Goal: Transaction & Acquisition: Purchase product/service

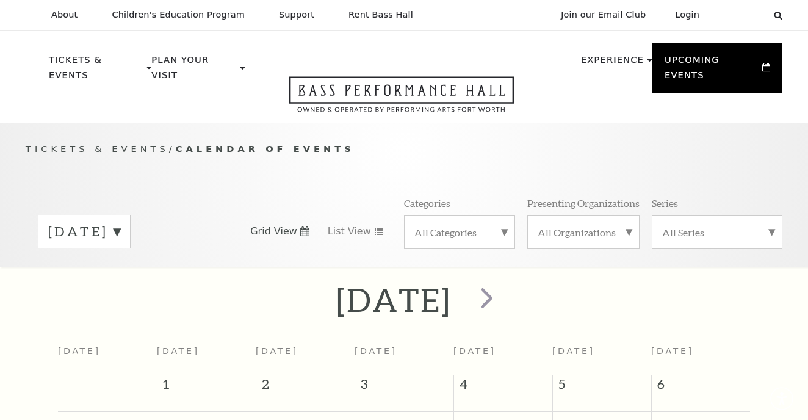
scroll to position [107, 0]
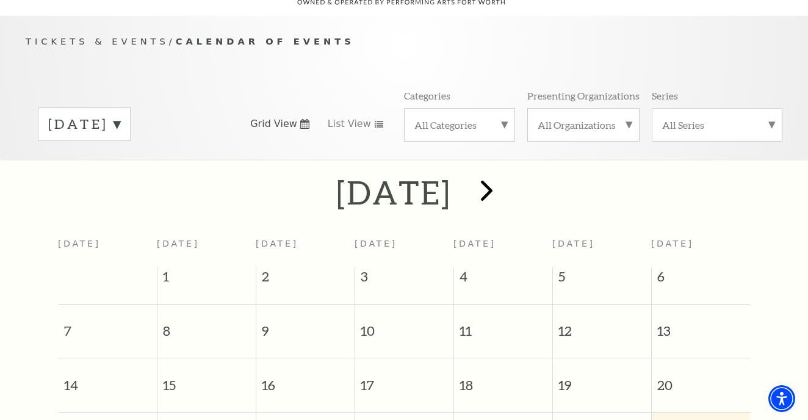
click at [504, 176] on span "next" at bounding box center [487, 190] width 35 height 35
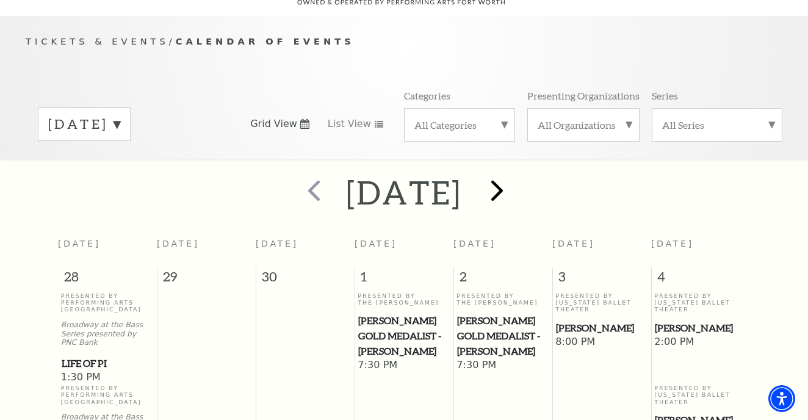
click at [515, 176] on span "next" at bounding box center [497, 190] width 35 height 35
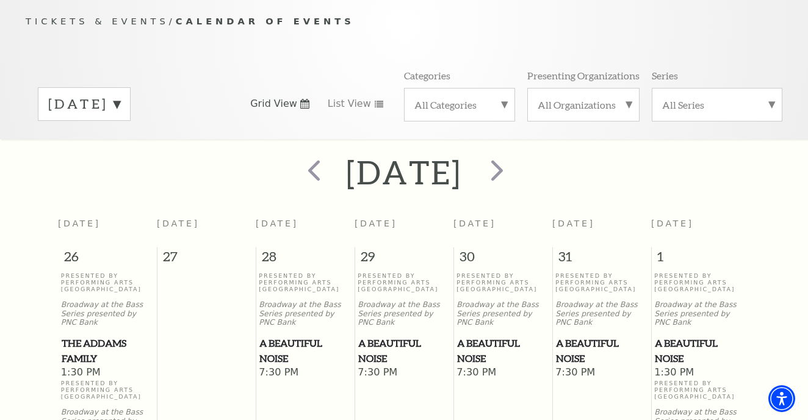
scroll to position [136, 0]
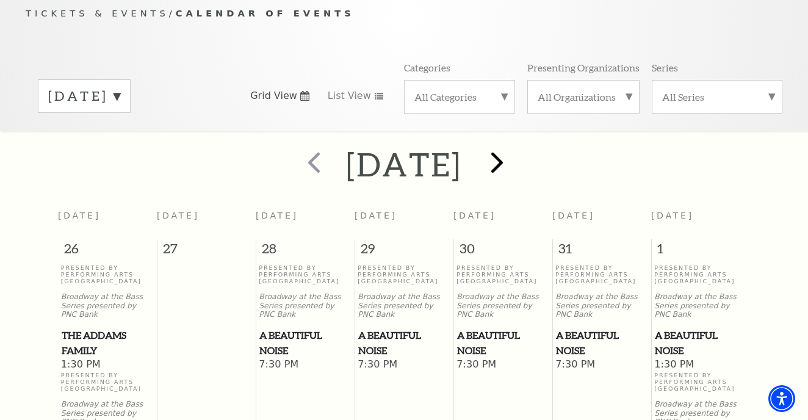
click at [515, 145] on span "next" at bounding box center [497, 162] width 35 height 35
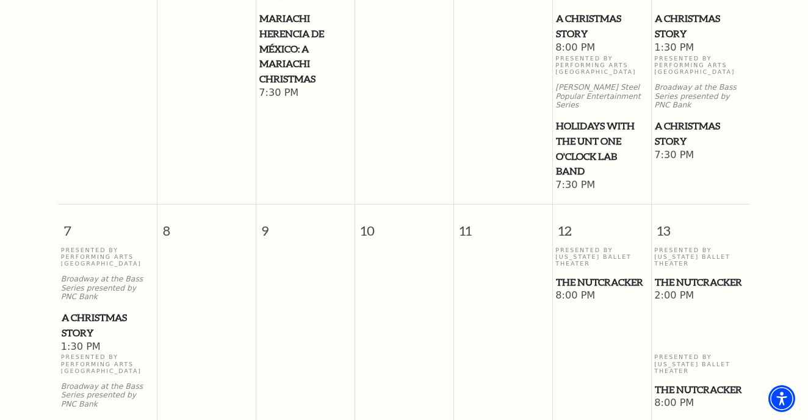
scroll to position [454, 0]
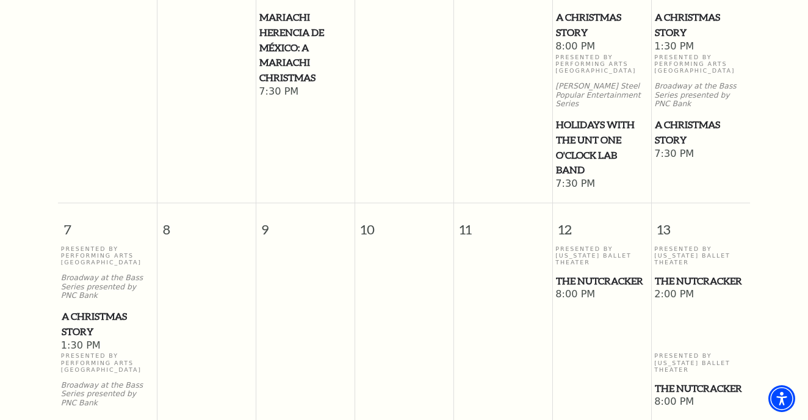
click at [669, 381] on span "The Nutcracker" at bounding box center [701, 388] width 92 height 15
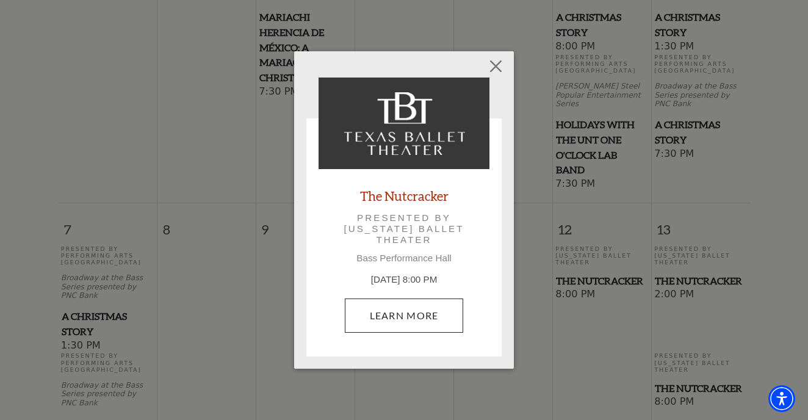
click at [435, 309] on link "Learn More" at bounding box center [404, 316] width 119 height 34
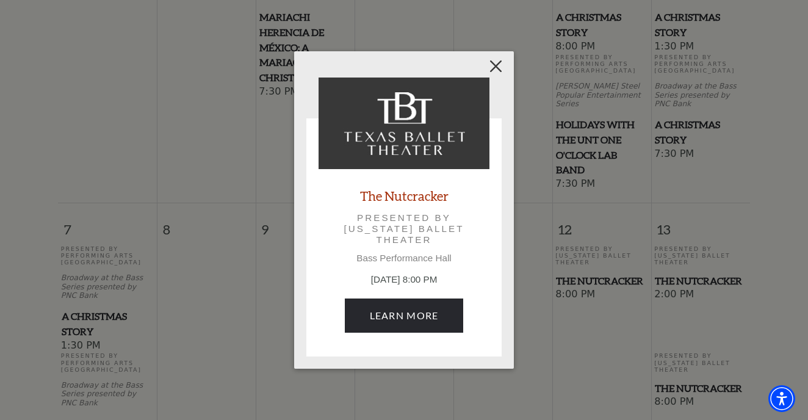
click at [498, 67] on button "Close" at bounding box center [496, 66] width 23 height 23
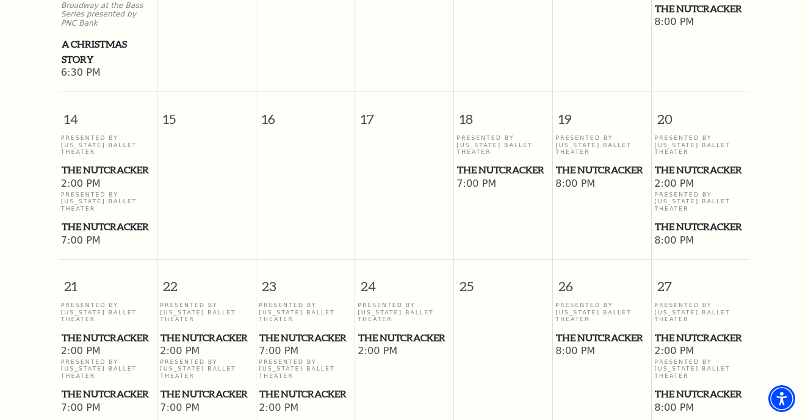
scroll to position [835, 0]
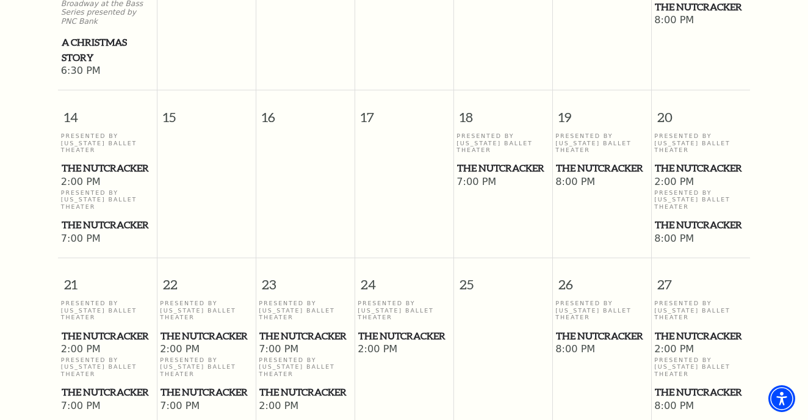
click at [369, 339] on span "The Nutcracker" at bounding box center [404, 336] width 92 height 15
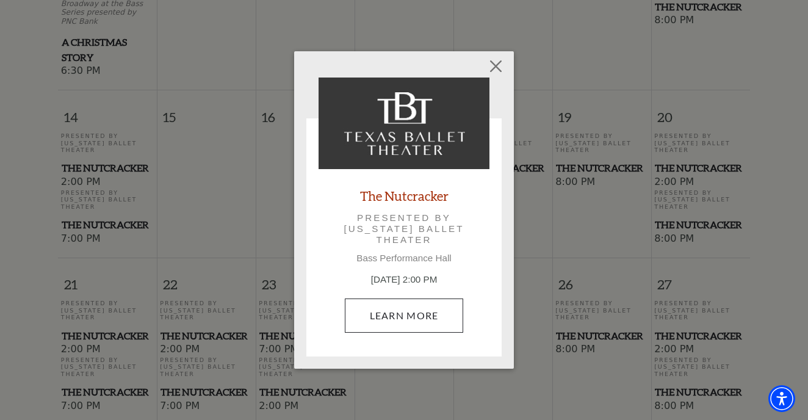
click at [394, 316] on link "Learn More" at bounding box center [404, 316] width 119 height 34
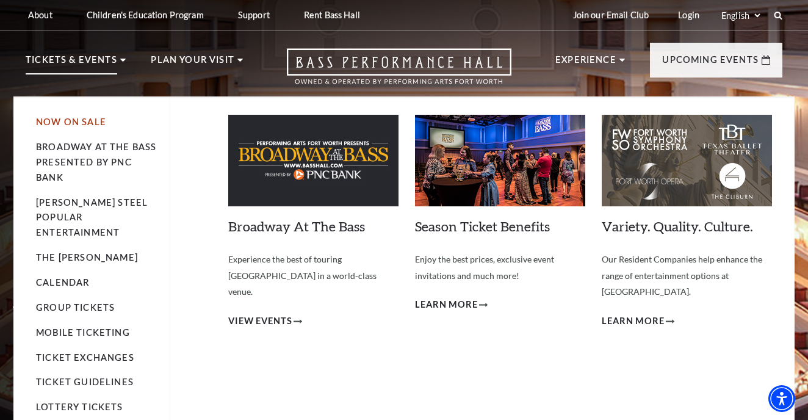
click at [90, 121] on link "Now On Sale" at bounding box center [71, 122] width 70 height 10
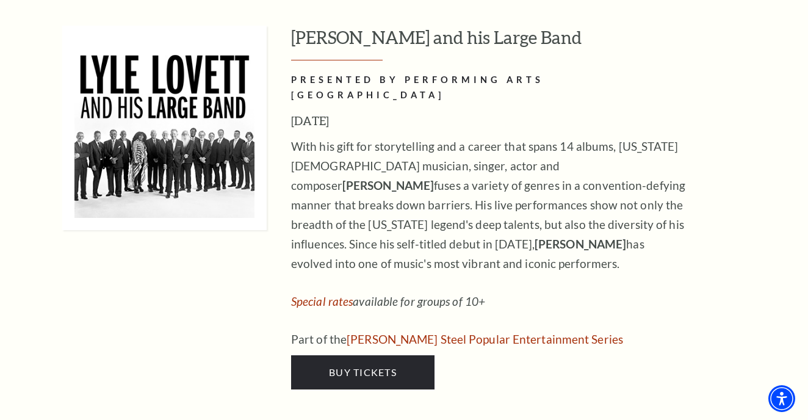
scroll to position [1745, 0]
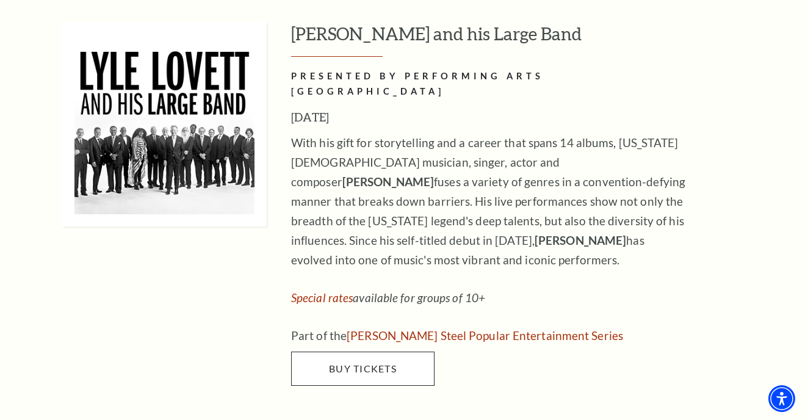
click at [369, 352] on link "Buy Tickets" at bounding box center [362, 369] width 143 height 34
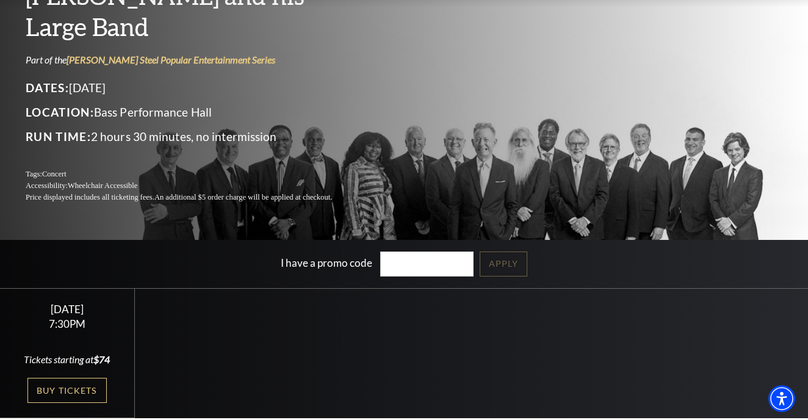
scroll to position [121, 0]
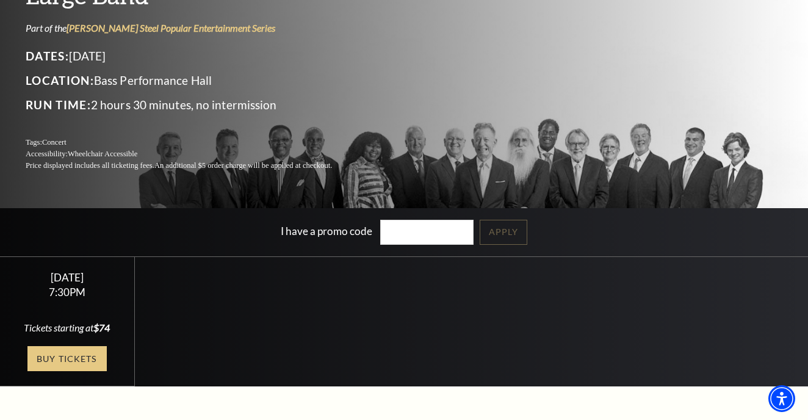
click at [59, 358] on link "Buy Tickets" at bounding box center [66, 358] width 79 height 25
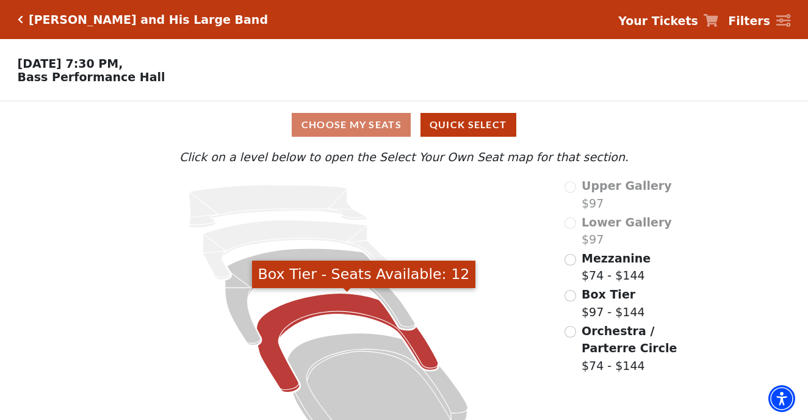
click at [377, 311] on icon "Box Tier - Seats Available: 12" at bounding box center [347, 343] width 182 height 99
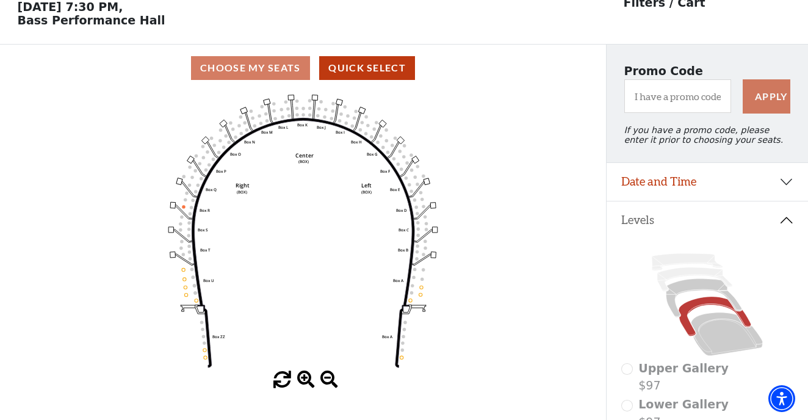
scroll to position [38, 0]
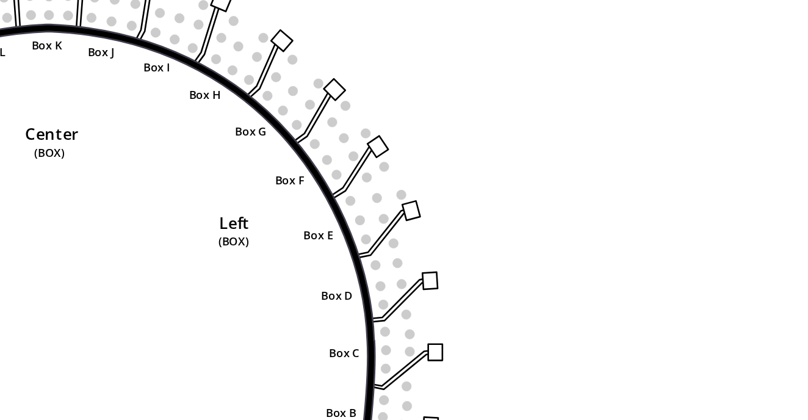
click at [387, 169] on circle at bounding box center [388, 170] width 3 height 3
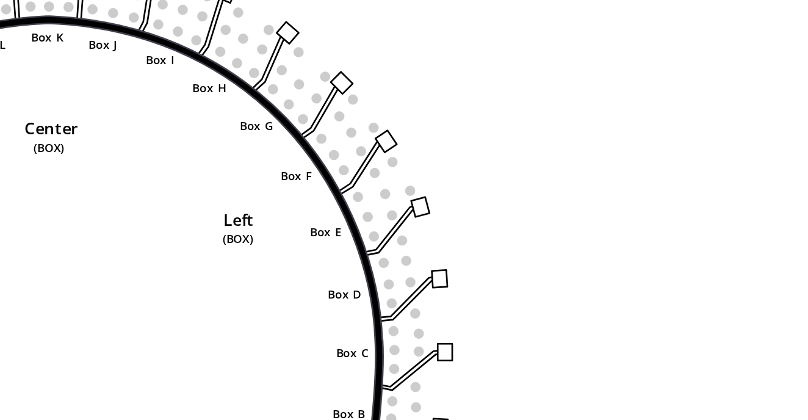
click at [101, 110] on icon "Left (BOX) Right (BOX) Center (BOX) Box ZZ Box U Box T Box S Box R Box Q Box P …" at bounding box center [304, 250] width 546 height 280
click at [383, 162] on circle at bounding box center [384, 163] width 3 height 3
click at [379, 157] on circle at bounding box center [380, 158] width 3 height 3
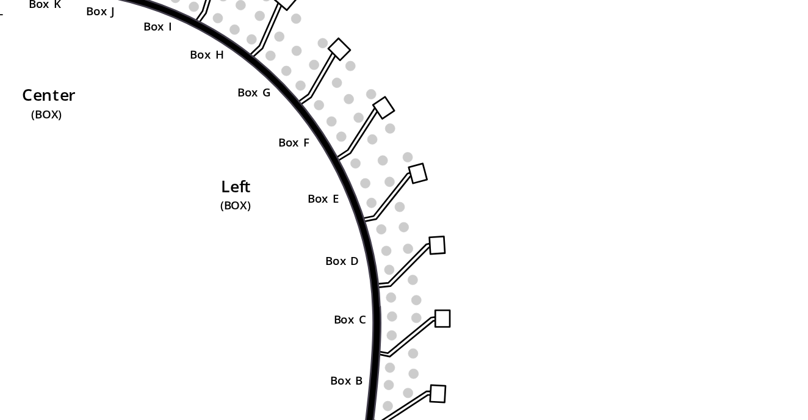
click at [413, 207] on circle at bounding box center [414, 208] width 3 height 3
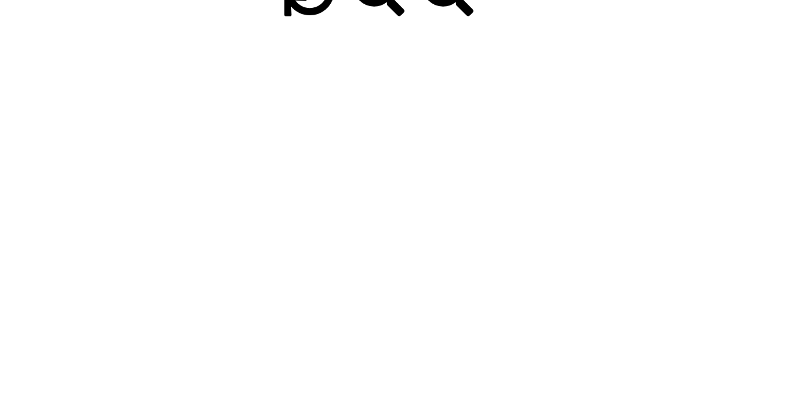
scroll to position [164, 0]
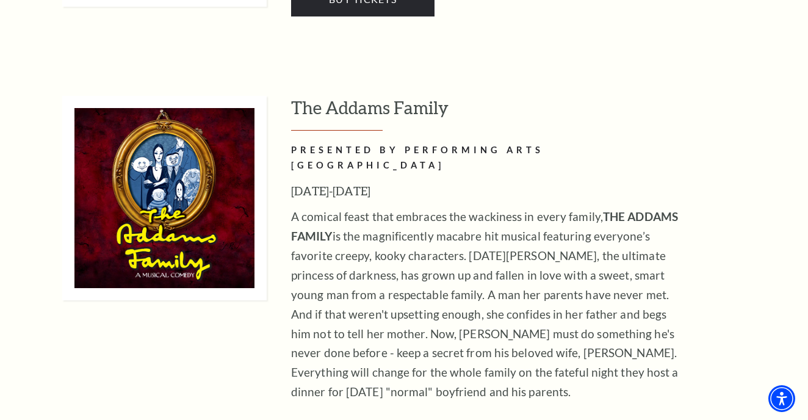
scroll to position [2413, 0]
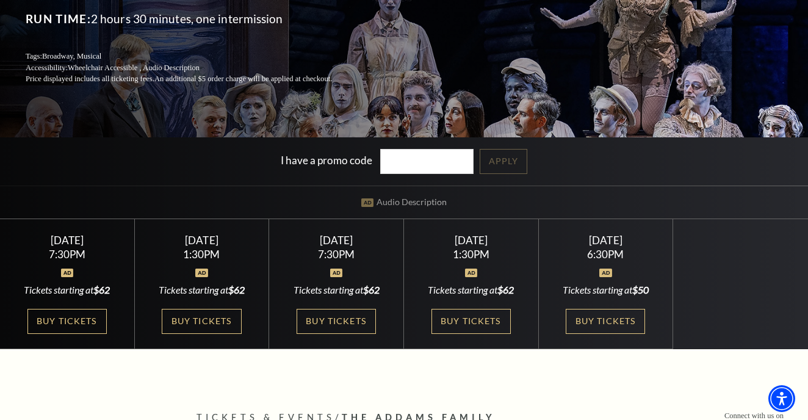
scroll to position [192, 0]
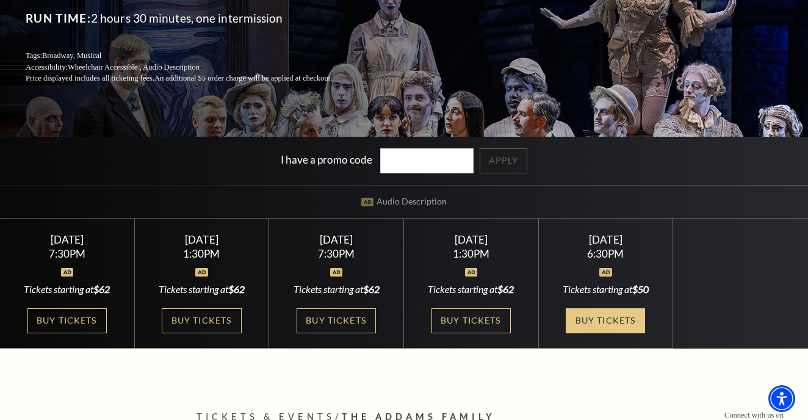
click at [604, 321] on link "Buy Tickets" at bounding box center [605, 320] width 79 height 25
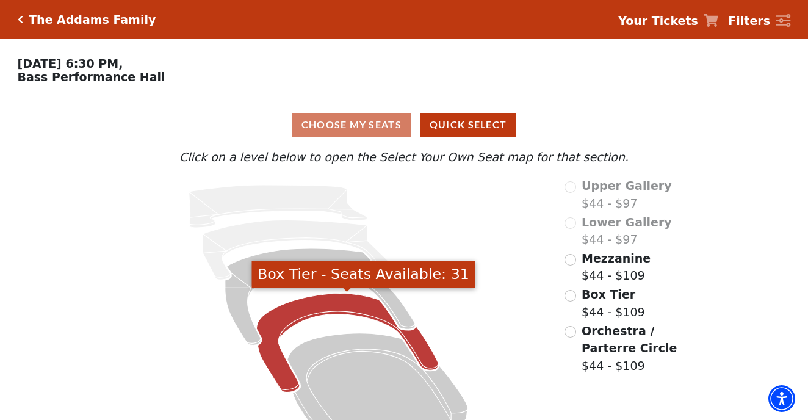
click at [425, 354] on icon "Box Tier - Seats Available: 31" at bounding box center [347, 343] width 182 height 99
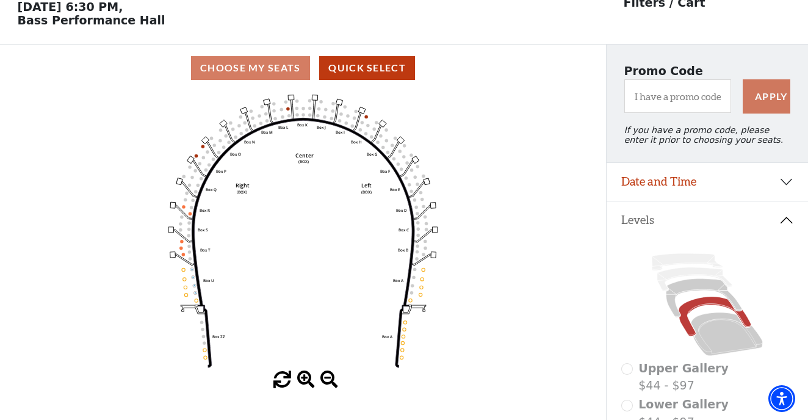
scroll to position [39, 0]
